Goal: Task Accomplishment & Management: Use online tool/utility

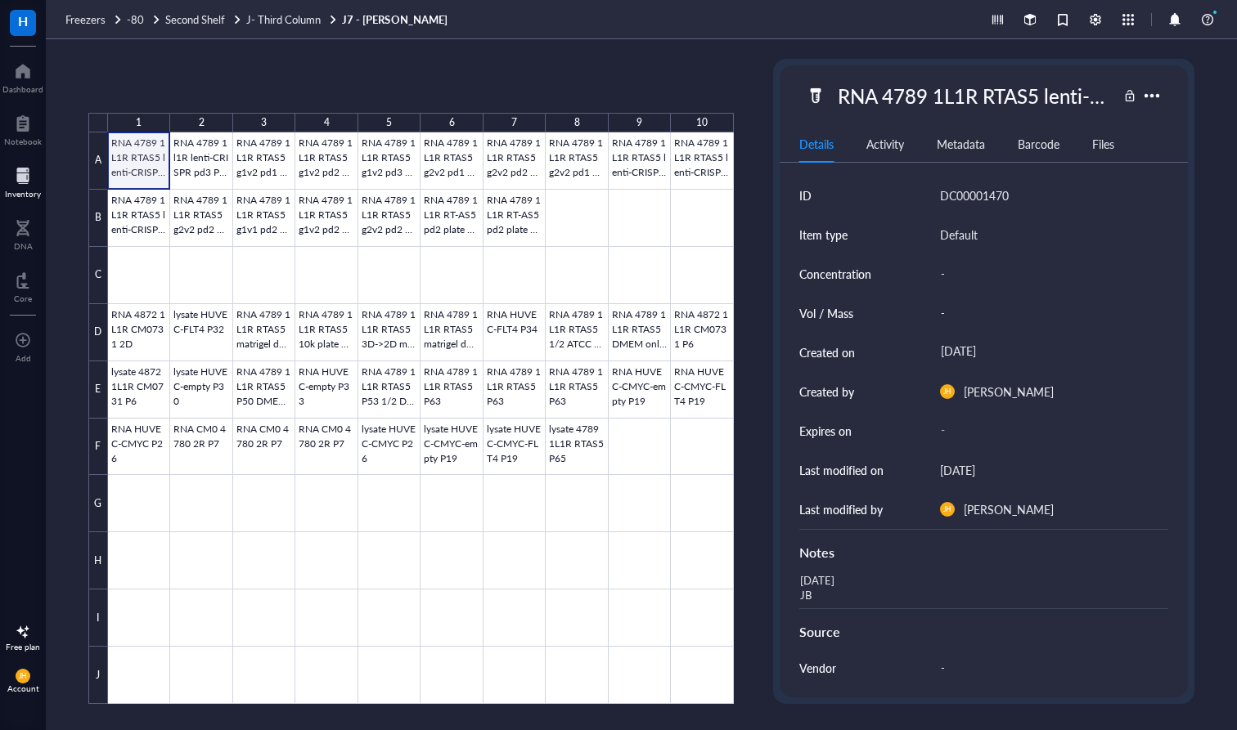
click at [140, 168] on div at bounding box center [421, 419] width 626 height 572
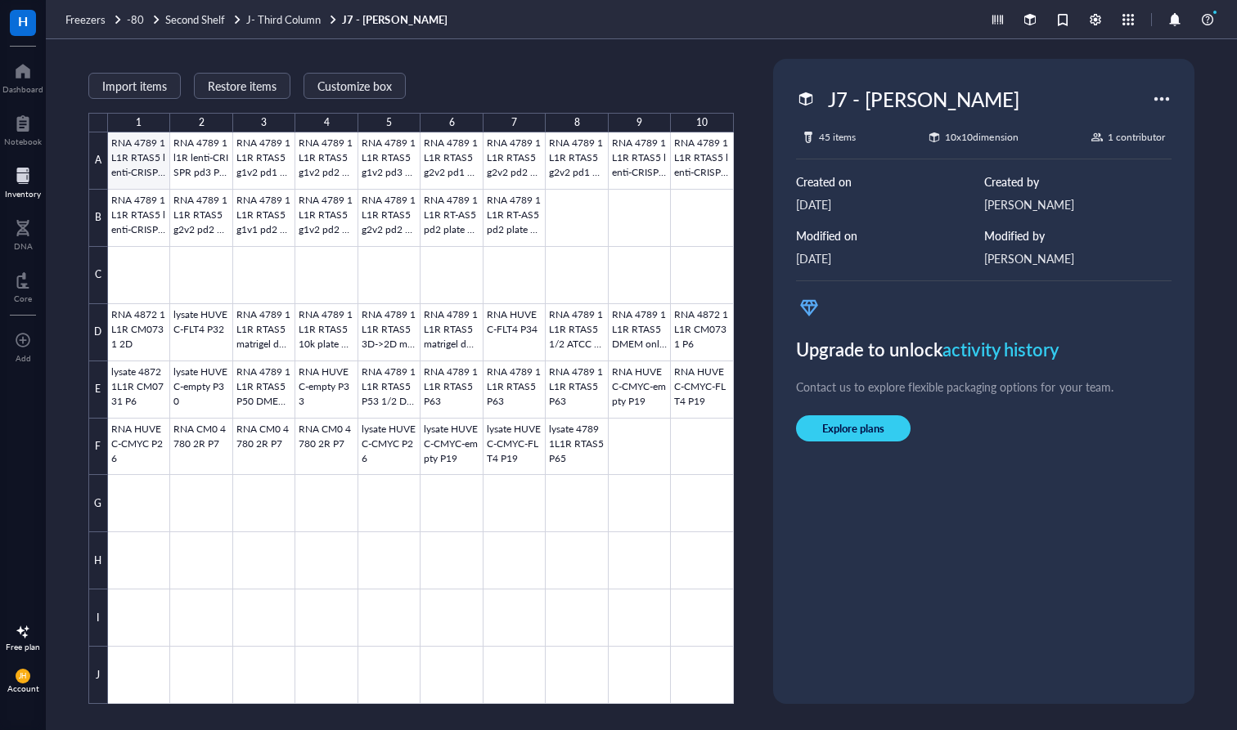
click at [142, 168] on div at bounding box center [421, 419] width 626 height 572
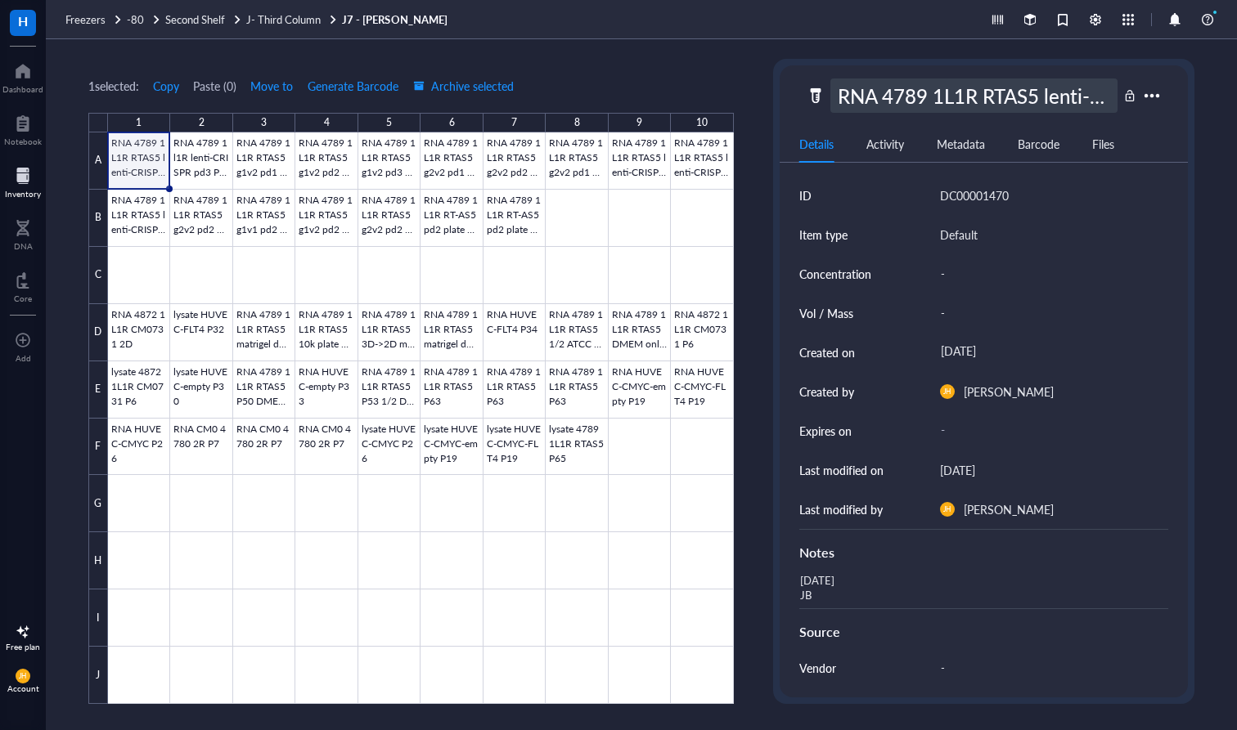
click at [1000, 101] on div "RNA 4789 1L1R RTAS5 lenti-CRISPR pd2 P33" at bounding box center [973, 96] width 287 height 34
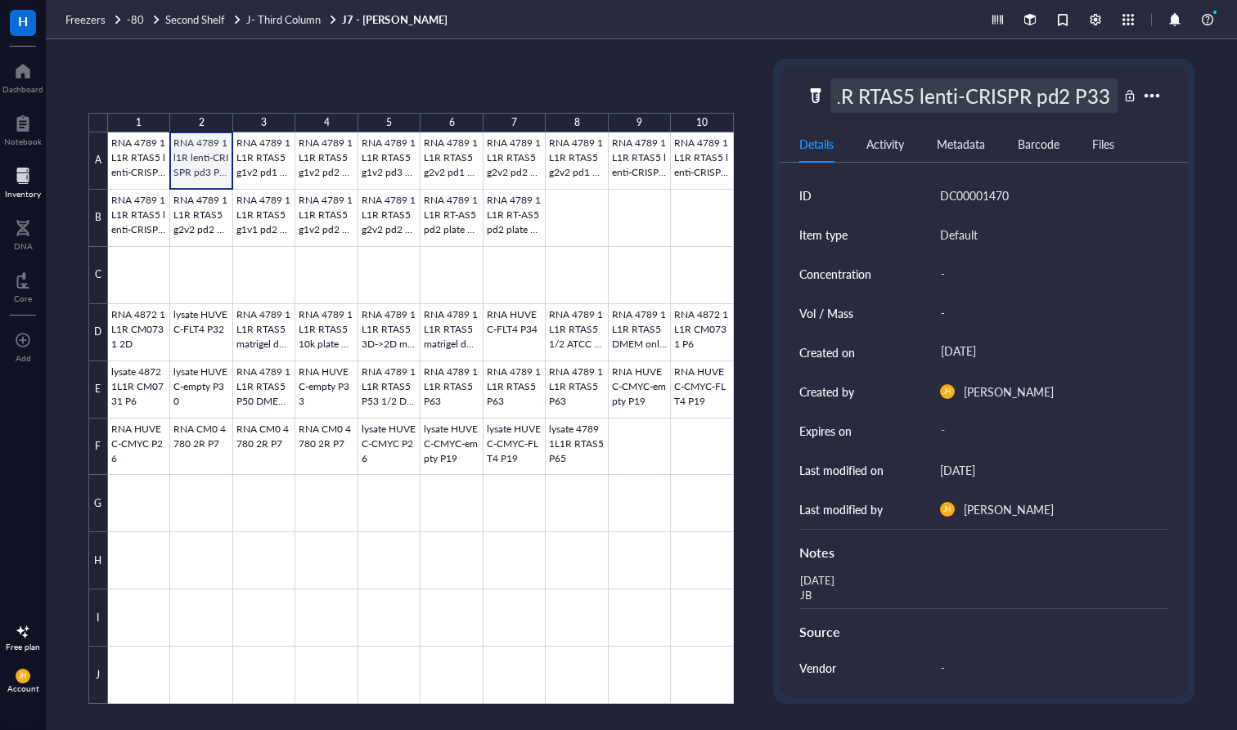
click at [199, 146] on div at bounding box center [421, 419] width 626 height 572
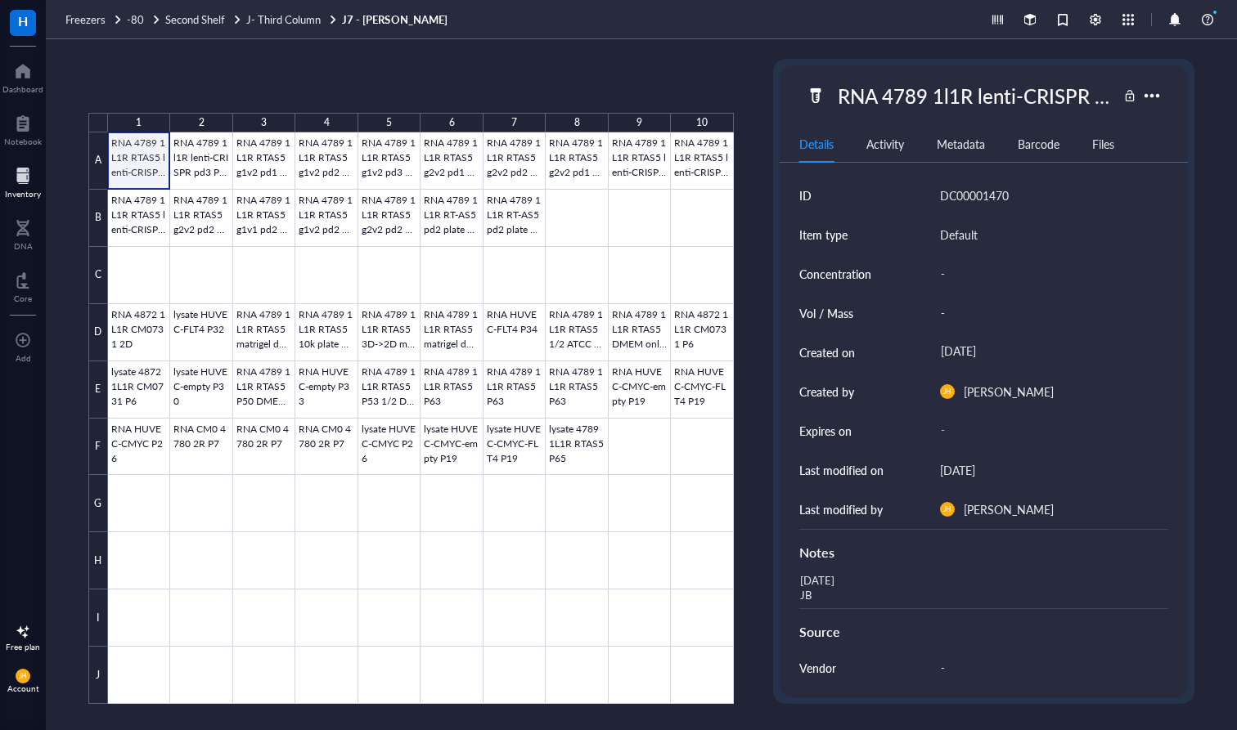
click at [135, 160] on div at bounding box center [421, 419] width 626 height 572
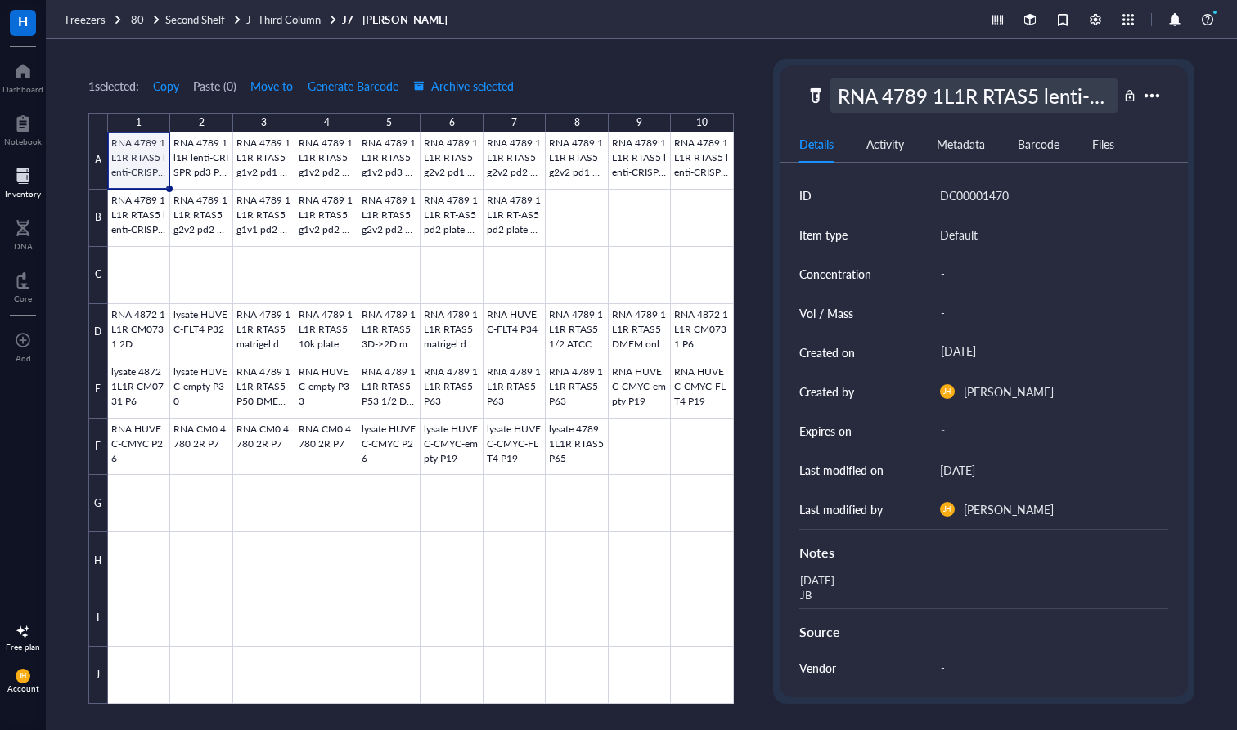
click at [1000, 104] on div "RNA 4789 1L1R RTAS5 lenti-CRISPR pd2 P33" at bounding box center [973, 96] width 287 height 34
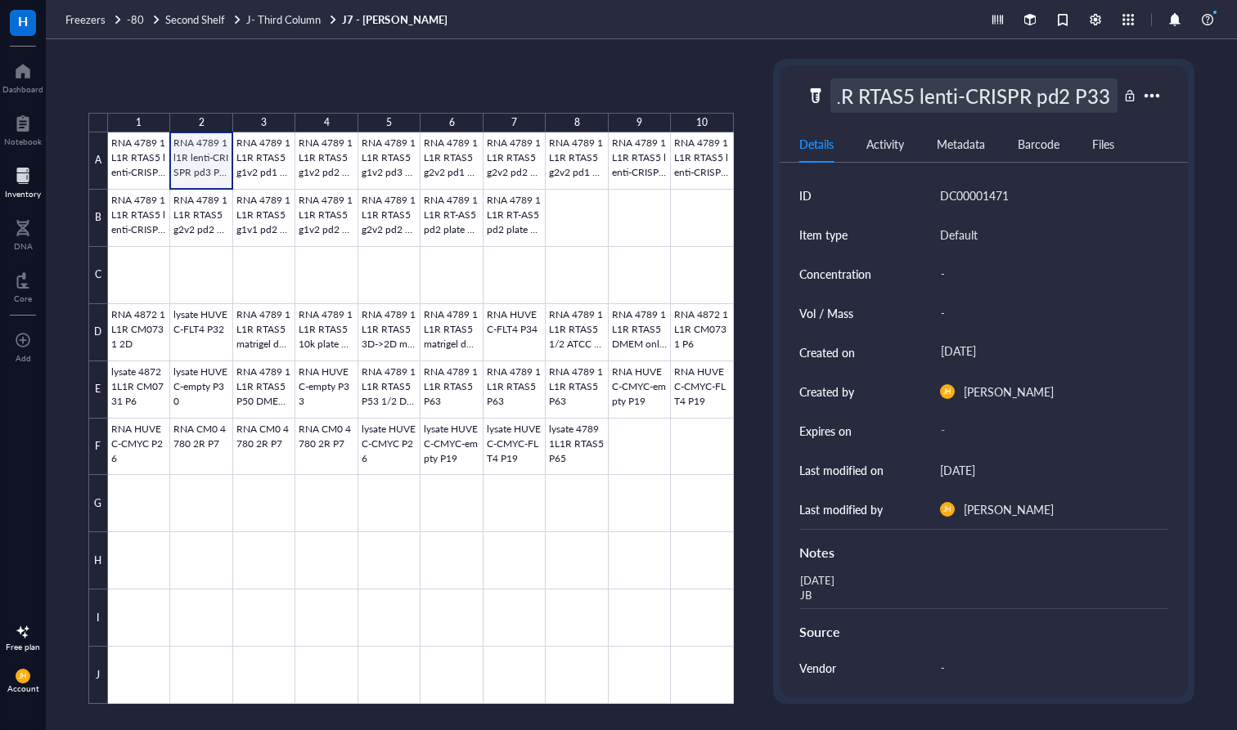
click at [200, 155] on div at bounding box center [421, 419] width 626 height 572
click at [1000, 101] on div "RNA 4789 1L1R RTAS5 lenti-CRISPR pd2 P33" at bounding box center [973, 96] width 287 height 34
click at [1000, 105] on input "RNA 4789 1L1R RTAS5 lenti-CRISPR pd2 P33" at bounding box center [973, 95] width 285 height 33
type input "RNA 4789 1L1R RTAS5 lenti-CRISPR pd3 P33"
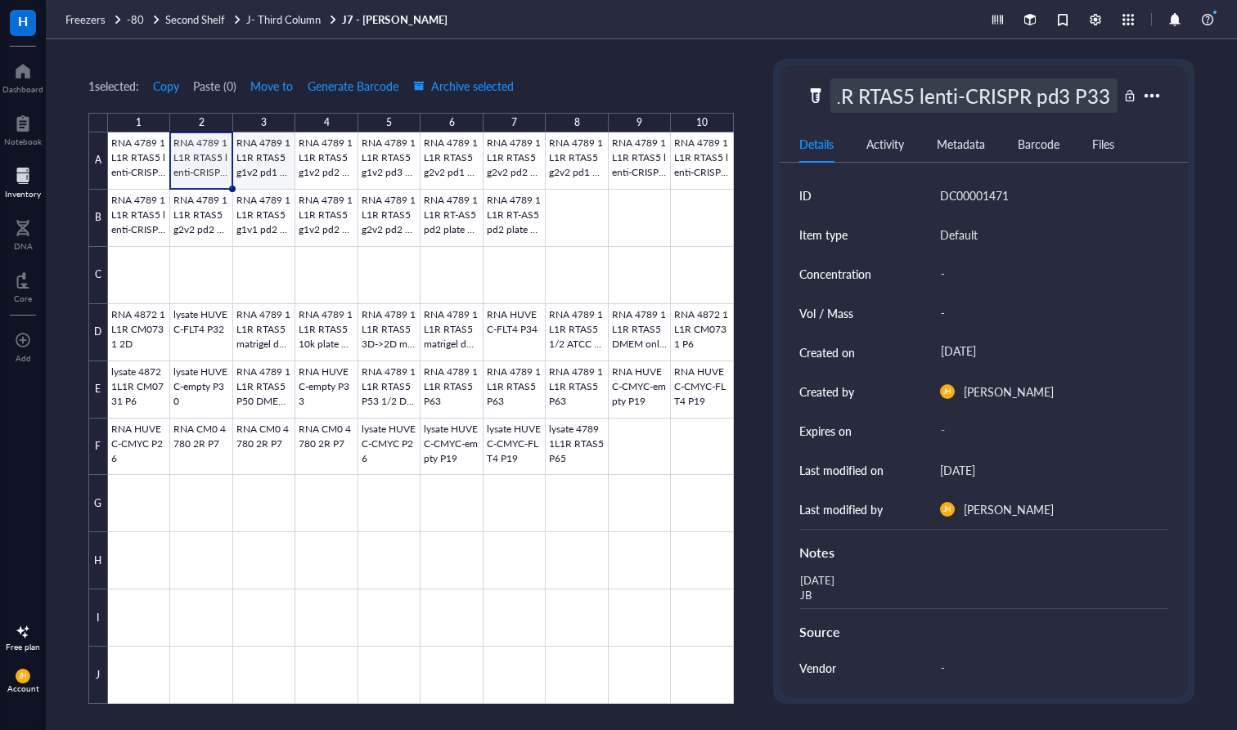
click at [253, 181] on div at bounding box center [421, 419] width 626 height 572
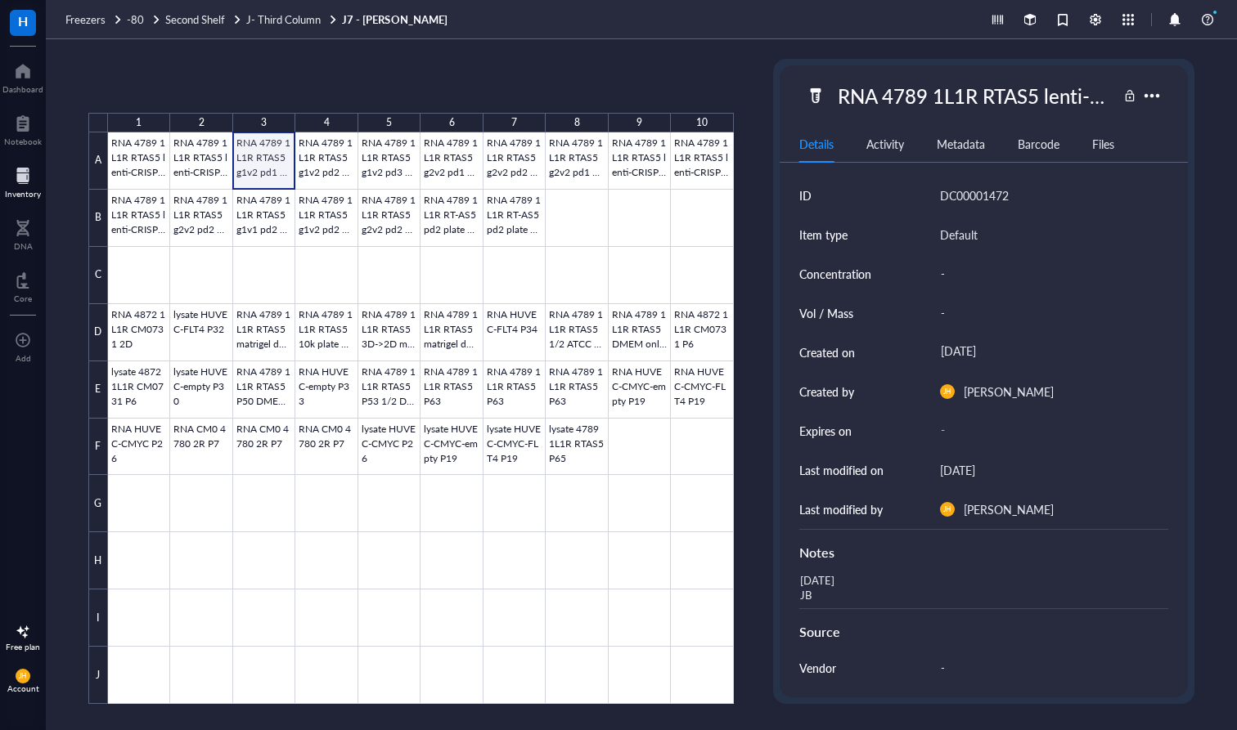
click at [265, 174] on div at bounding box center [421, 419] width 626 height 572
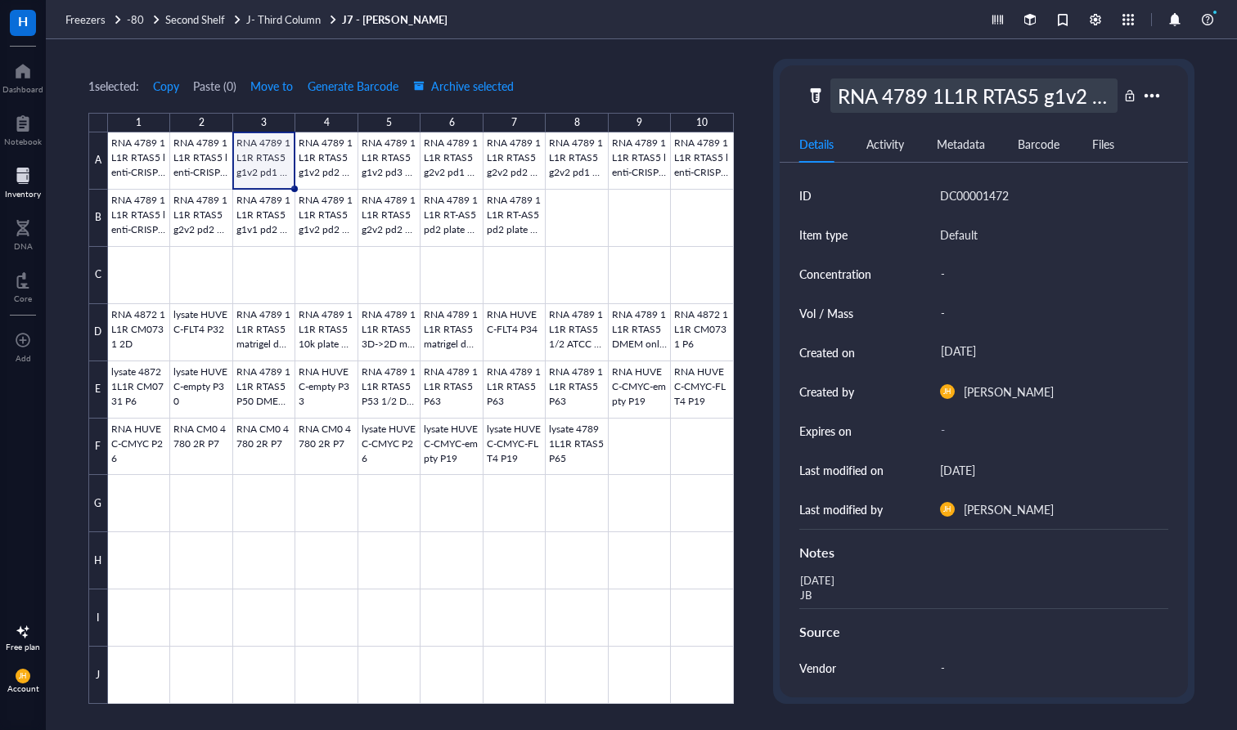
click at [1000, 92] on div "RNA 4789 1L1R RTAS5 g1v2 pd1 P33" at bounding box center [973, 96] width 287 height 34
click at [330, 173] on div at bounding box center [421, 419] width 626 height 572
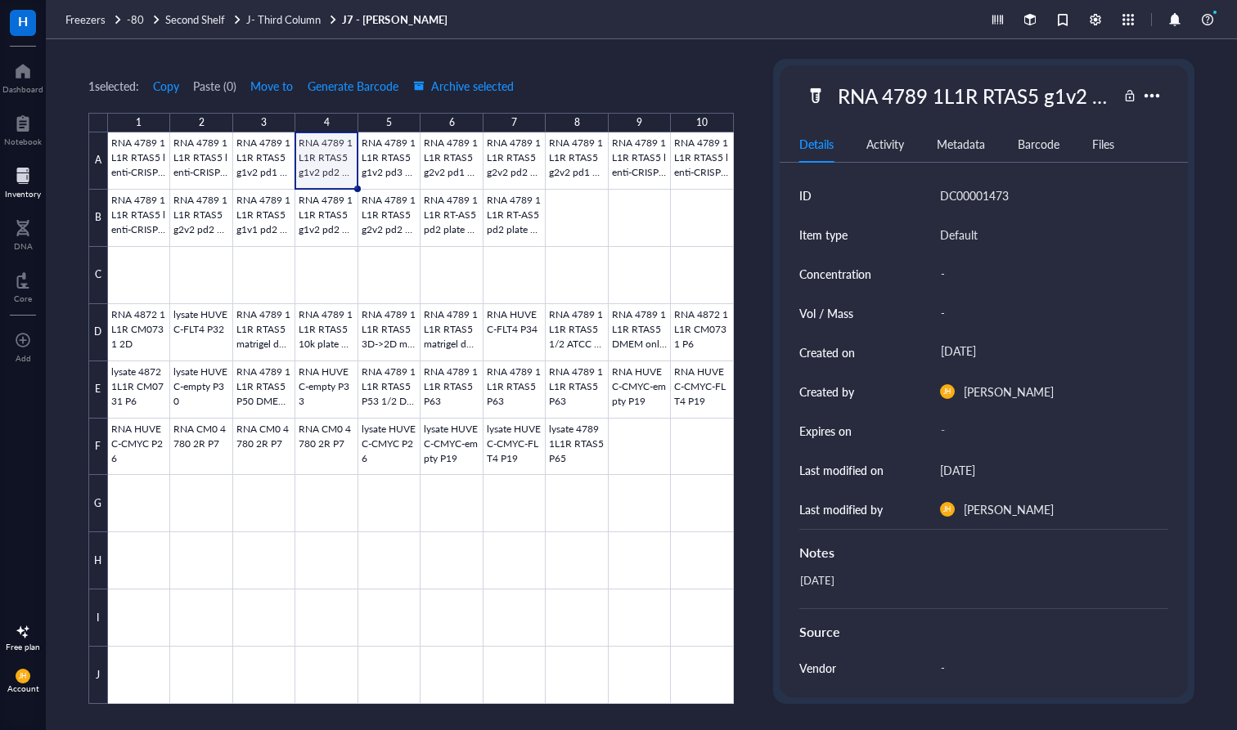
click at [330, 173] on div at bounding box center [421, 419] width 626 height 572
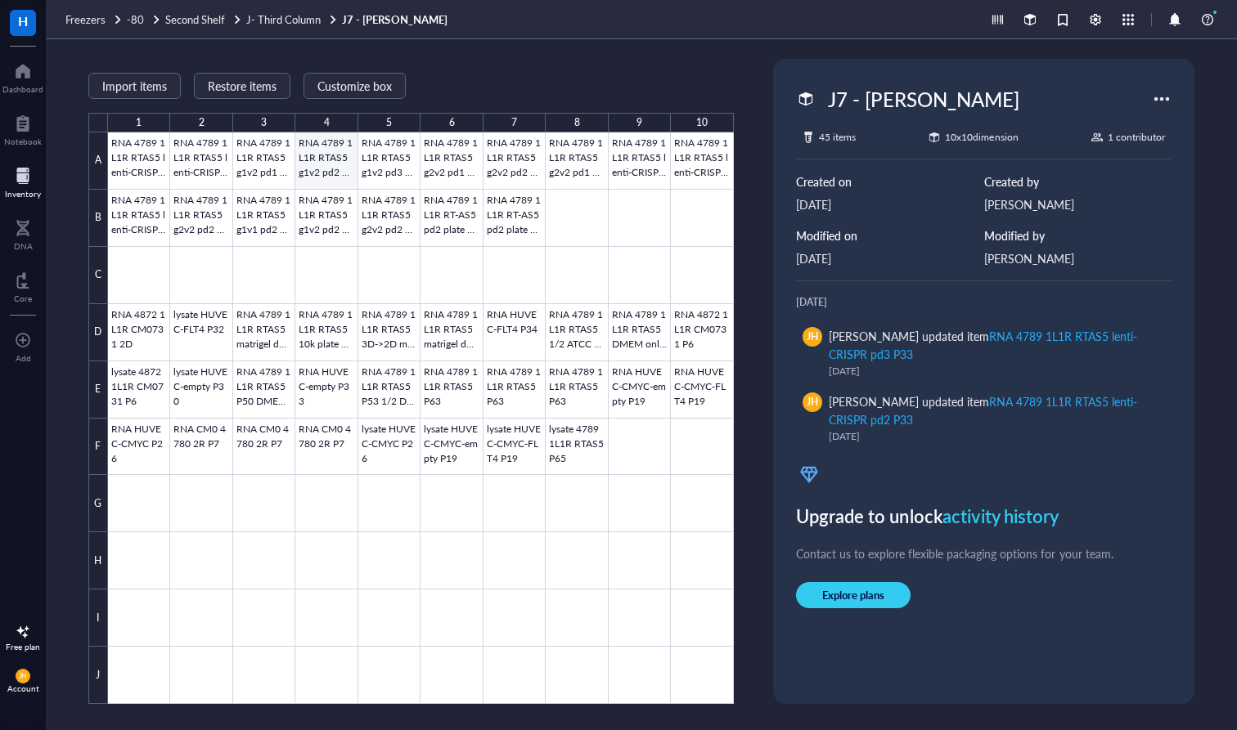
click at [330, 173] on div at bounding box center [421, 419] width 626 height 572
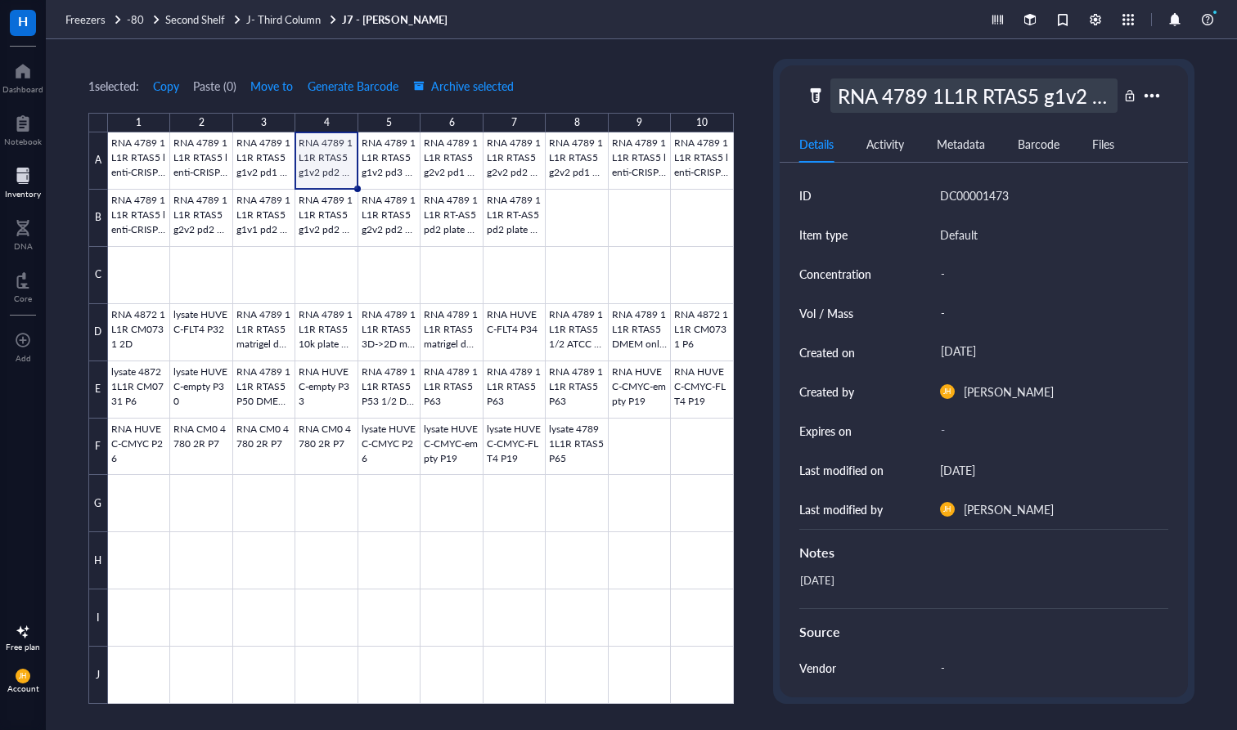
click at [1000, 95] on div "RNA 4789 1L1R RTAS5 g1v2 pd2 P32" at bounding box center [973, 96] width 287 height 34
click at [276, 168] on div at bounding box center [421, 419] width 626 height 572
click at [1000, 84] on div "RNA 4789 1L1R RTAS5 g1v2 pd2 P32" at bounding box center [973, 96] width 287 height 34
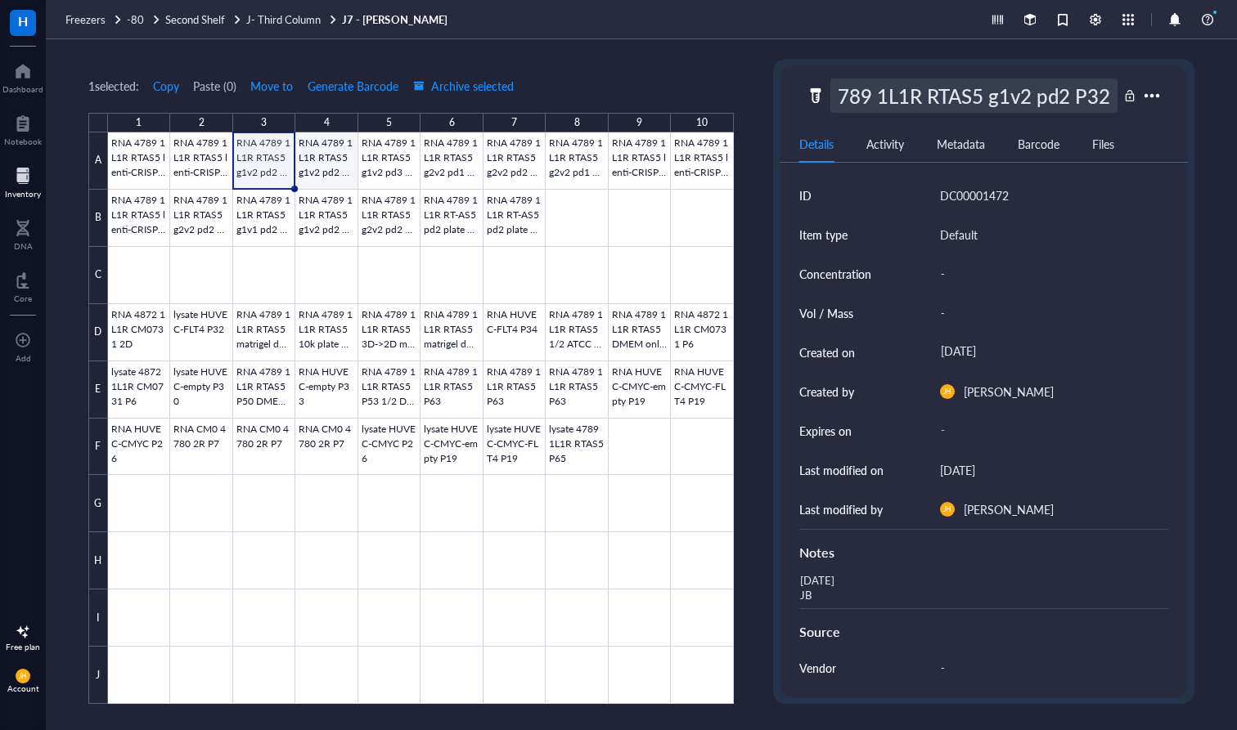
click at [328, 165] on div at bounding box center [421, 419] width 626 height 572
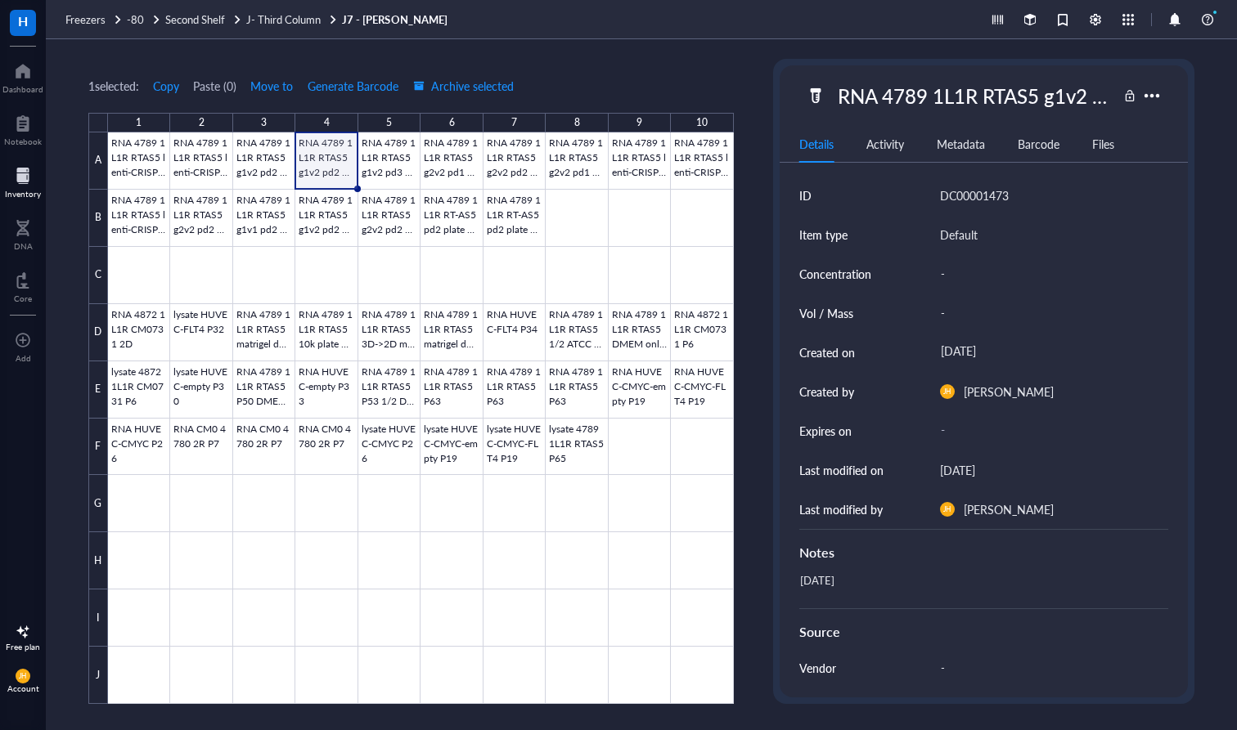
click at [328, 164] on div at bounding box center [421, 419] width 626 height 572
click at [941, 96] on div "RNA 4789 1L1R RTAS5 g1v2 pd2 P32" at bounding box center [973, 96] width 287 height 34
click at [372, 170] on div at bounding box center [421, 419] width 626 height 572
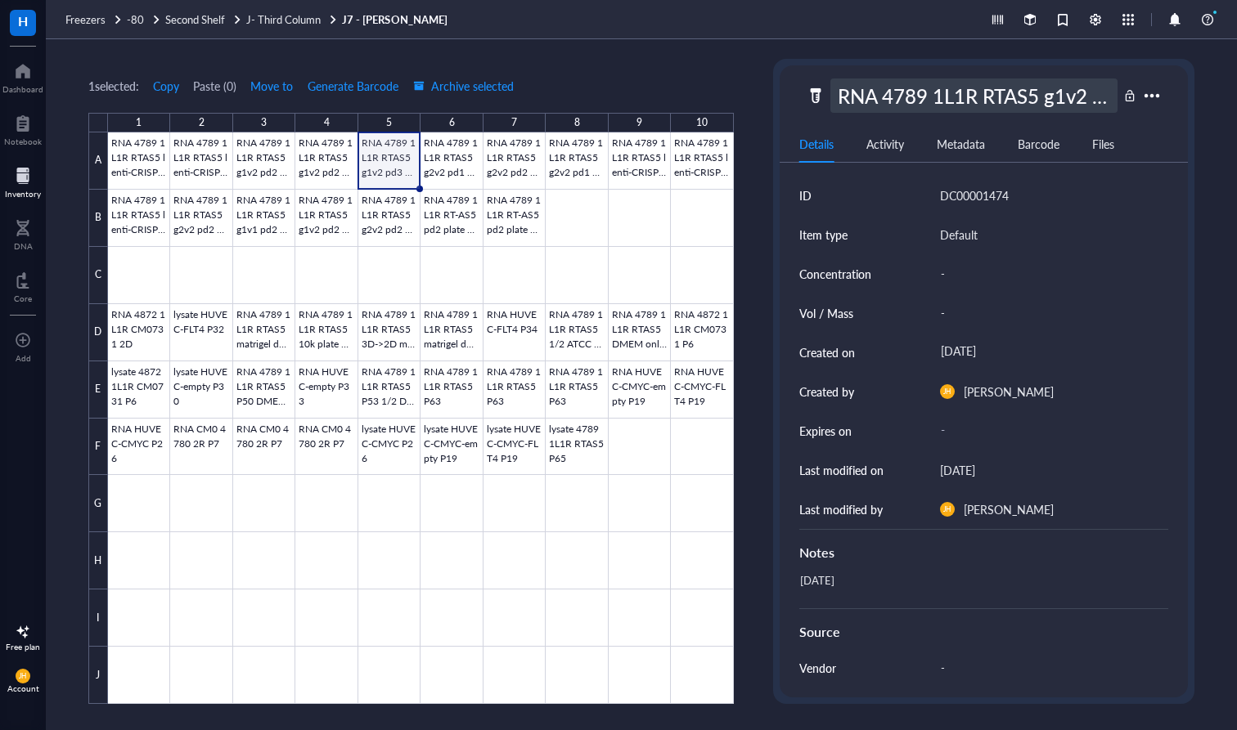
click at [970, 101] on div "RNA 4789 1L1R RTAS5 g1v2 pd3 P32" at bounding box center [973, 96] width 287 height 34
click at [465, 169] on div at bounding box center [421, 419] width 626 height 572
click at [1000, 104] on div "RNA 4789 1L1R RTAS5 g2v2 pd1 P32" at bounding box center [973, 96] width 287 height 34
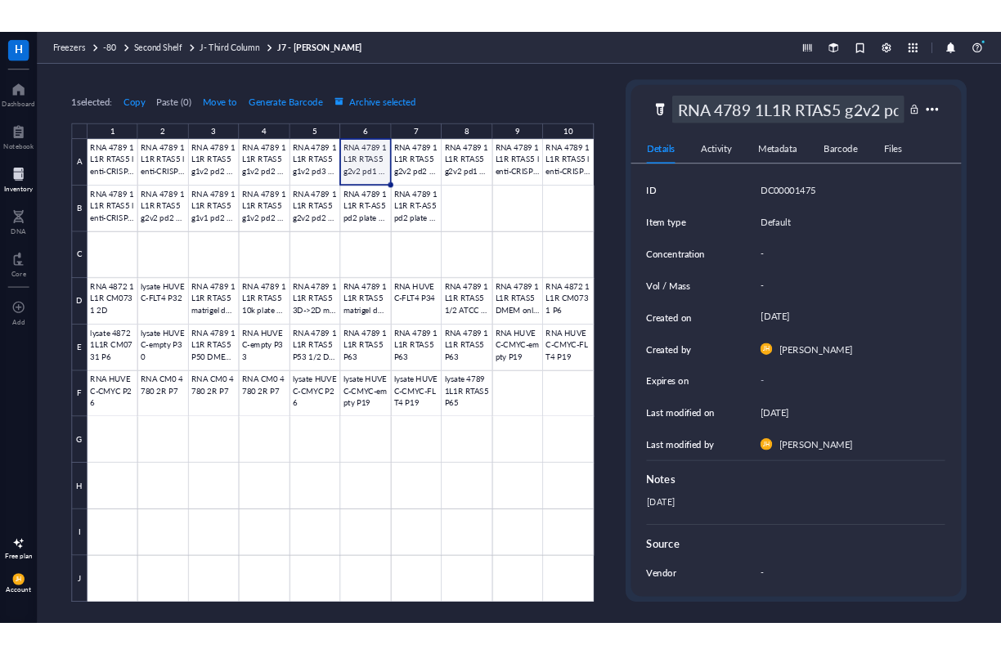
scroll to position [0, 59]
